Goal: Task Accomplishment & Management: Use online tool/utility

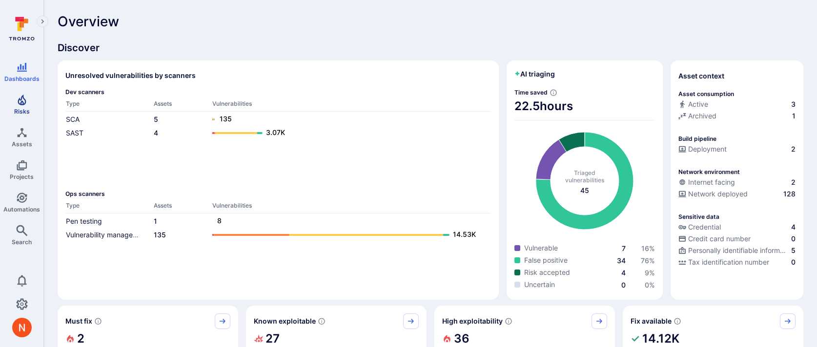
click at [15, 108] on span "Risks" at bounding box center [22, 111] width 16 height 7
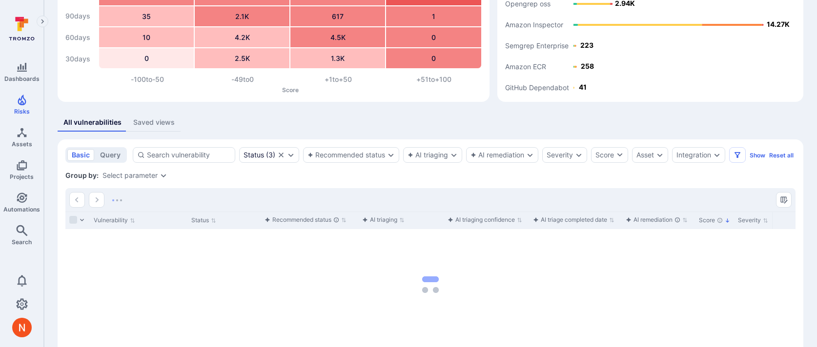
scroll to position [123, 0]
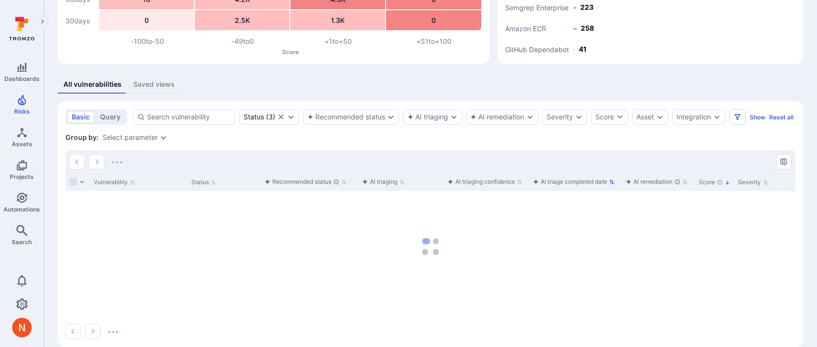
click at [558, 187] on div "AI triage completed date" at bounding box center [570, 182] width 74 height 10
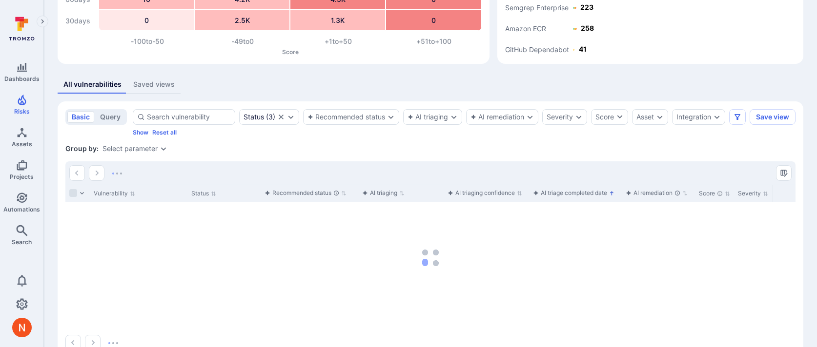
click at [556, 198] on div "AI triage completed date" at bounding box center [570, 193] width 74 height 10
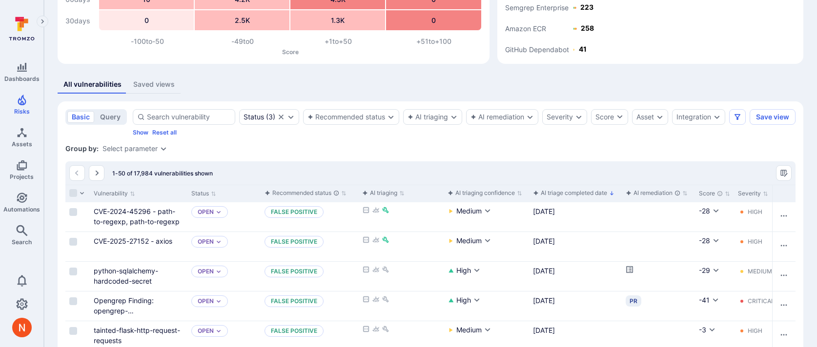
scroll to position [158, 0]
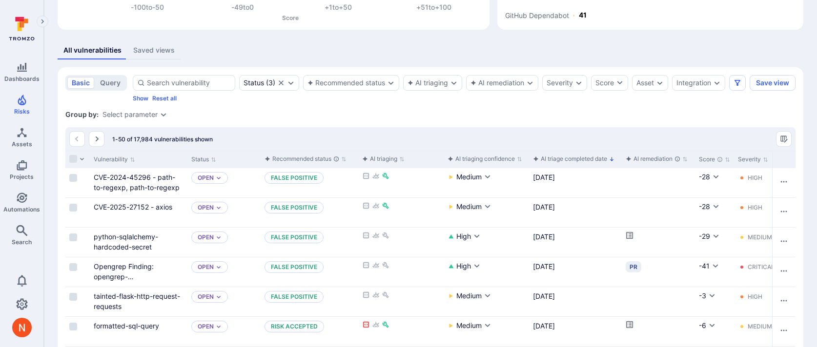
click at [588, 164] on div "AI triage completed date" at bounding box center [570, 159] width 74 height 10
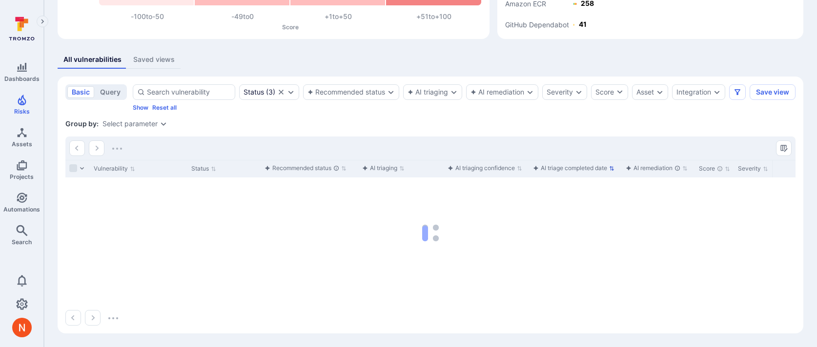
scroll to position [157, 0]
click at [586, 172] on div "AI triage completed date" at bounding box center [570, 168] width 74 height 10
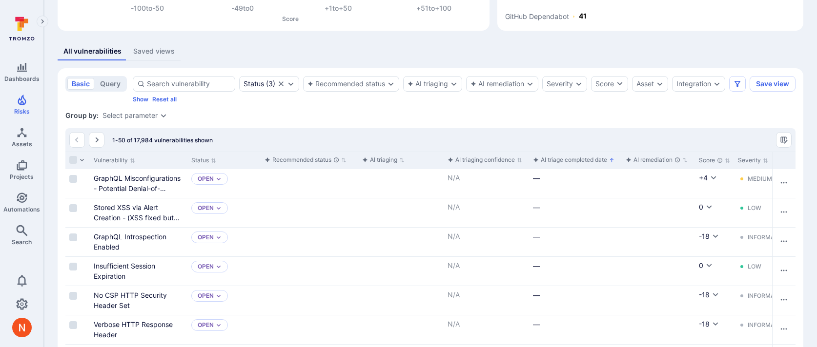
scroll to position [158, 0]
click at [595, 164] on div "AI triage completed date" at bounding box center [570, 159] width 74 height 10
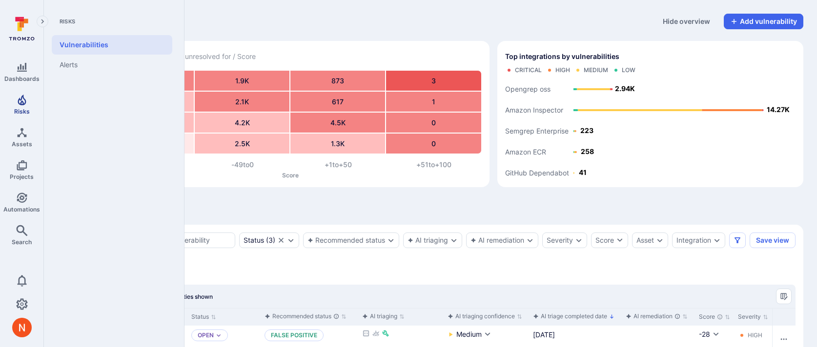
click at [20, 108] on span "Risks" at bounding box center [22, 111] width 16 height 7
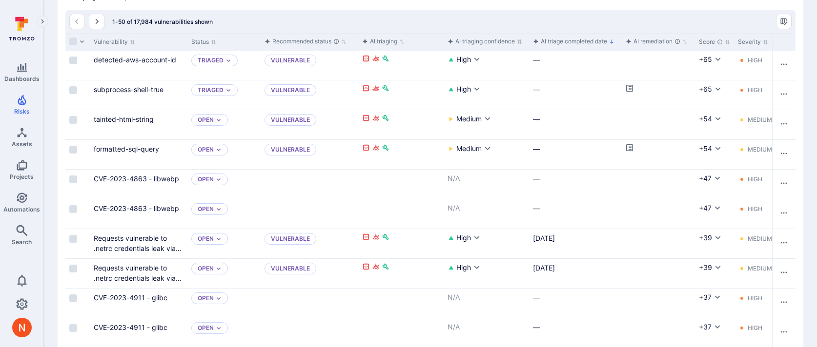
scroll to position [267, 0]
